Goal: Information Seeking & Learning: Understand process/instructions

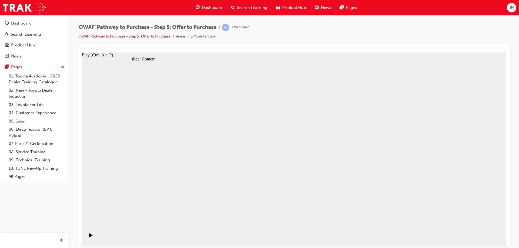
click at [92, 238] on div "Play (Ctrl+Alt+P)" at bounding box center [90, 237] width 9 height 9
click at [89, 236] on icon "Play (Ctrl+Alt+P)" at bounding box center [91, 235] width 4 height 4
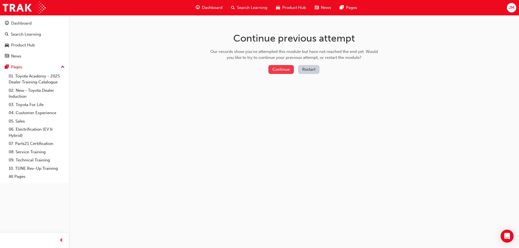
click at [285, 67] on button "Continue" at bounding box center [280, 69] width 25 height 9
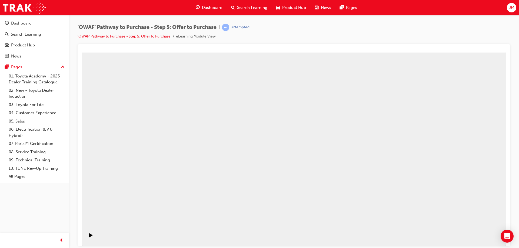
click at [154, 36] on link "'OWAF' Pathway to Purchase - Step 5: Offer to Purchase" at bounding box center [124, 36] width 93 height 5
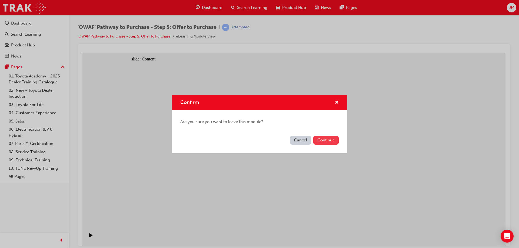
click at [320, 141] on button "Continue" at bounding box center [325, 140] width 25 height 9
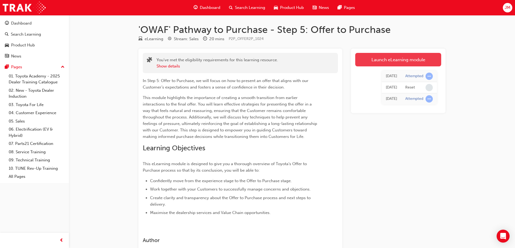
click at [396, 59] on link "Launch eLearning module" at bounding box center [398, 60] width 86 height 14
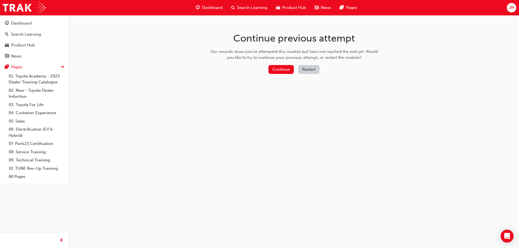
click at [305, 71] on button "Restart" at bounding box center [308, 69] width 21 height 9
